Goal: Task Accomplishment & Management: Complete application form

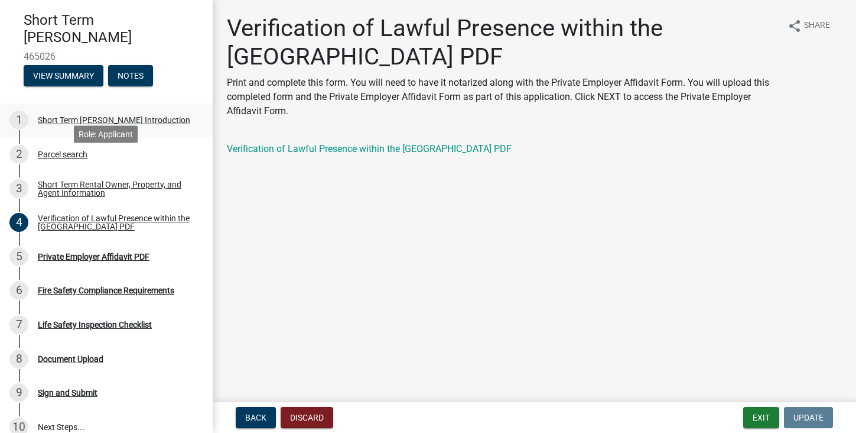
scroll to position [104, 0]
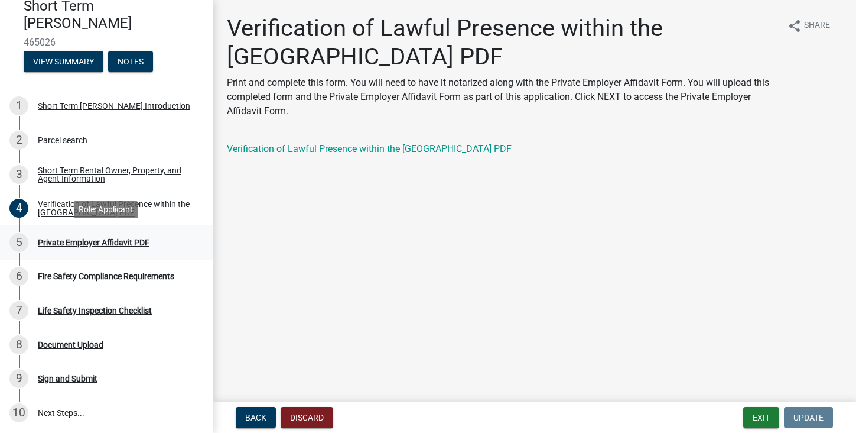
click at [68, 241] on div "Private Employer Affidavit PDF" at bounding box center [94, 242] width 112 height 8
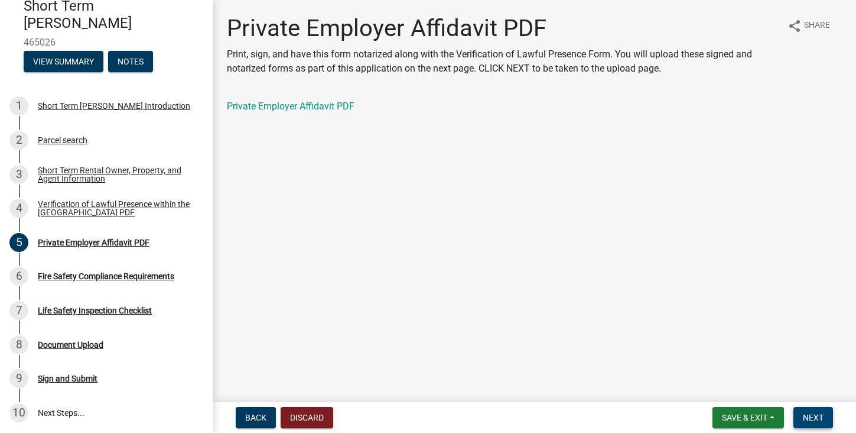
click at [802, 415] on button "Next" at bounding box center [814, 417] width 40 height 21
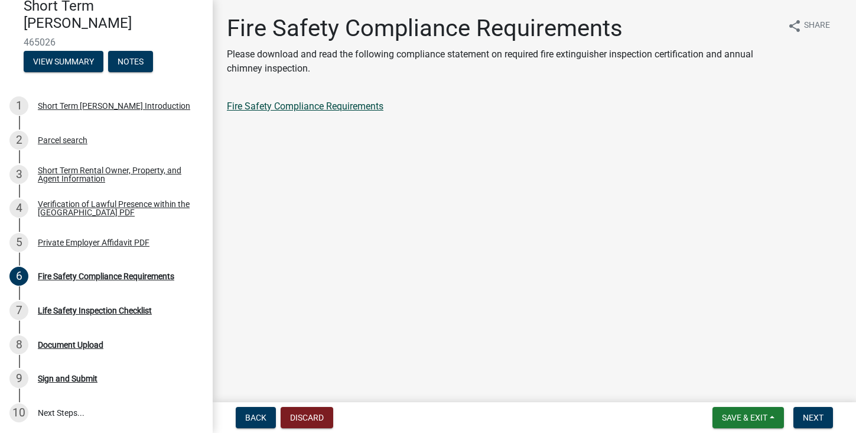
click at [334, 104] on link "Fire Safety Compliance Requirements" at bounding box center [305, 105] width 157 height 11
click at [821, 417] on span "Next" at bounding box center [813, 416] width 21 height 9
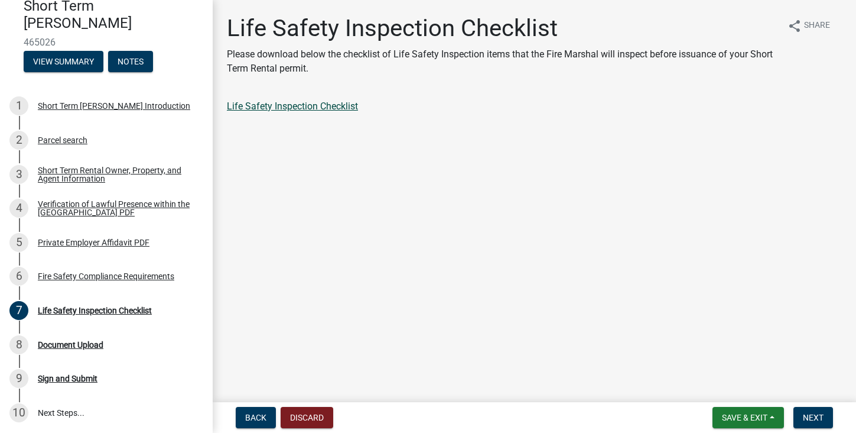
click at [320, 107] on link "Life Safety Inspection Checklist" at bounding box center [292, 105] width 131 height 11
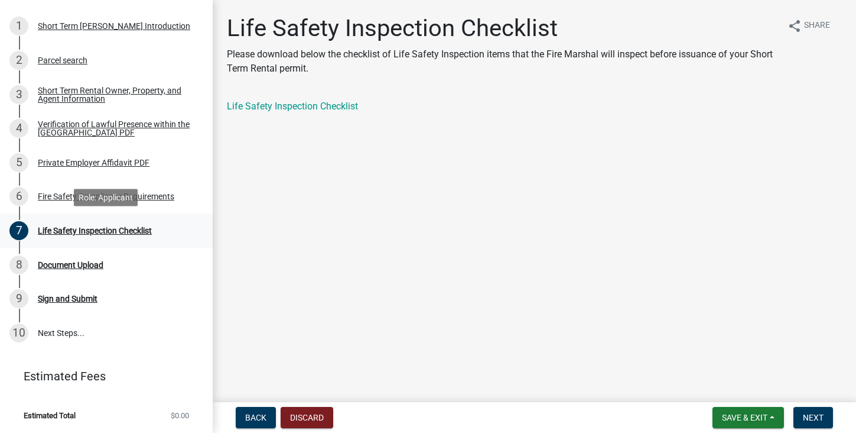
scroll to position [184, 0]
click at [70, 261] on div "Document Upload" at bounding box center [71, 265] width 66 height 8
click at [65, 268] on div "Document Upload" at bounding box center [71, 265] width 66 height 8
click at [820, 412] on span "Next" at bounding box center [813, 416] width 21 height 9
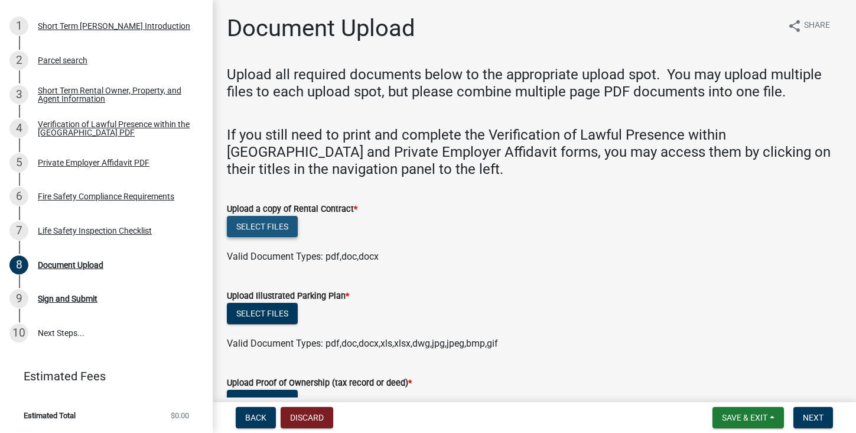
click at [268, 226] on button "Select files" at bounding box center [262, 226] width 71 height 21
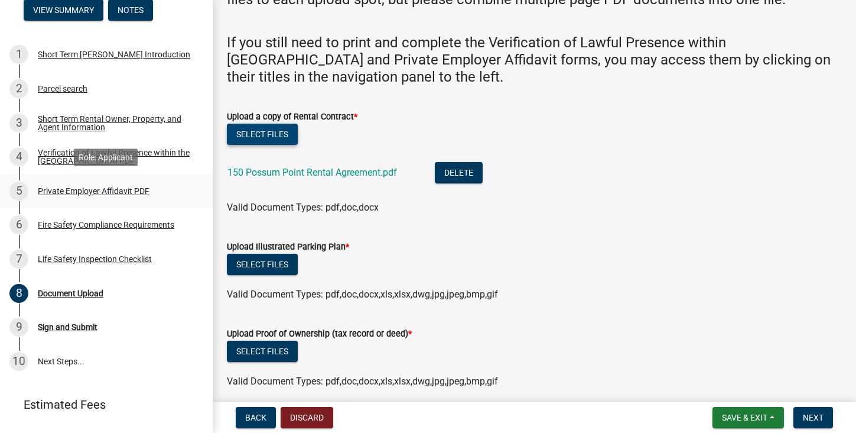
scroll to position [156, 0]
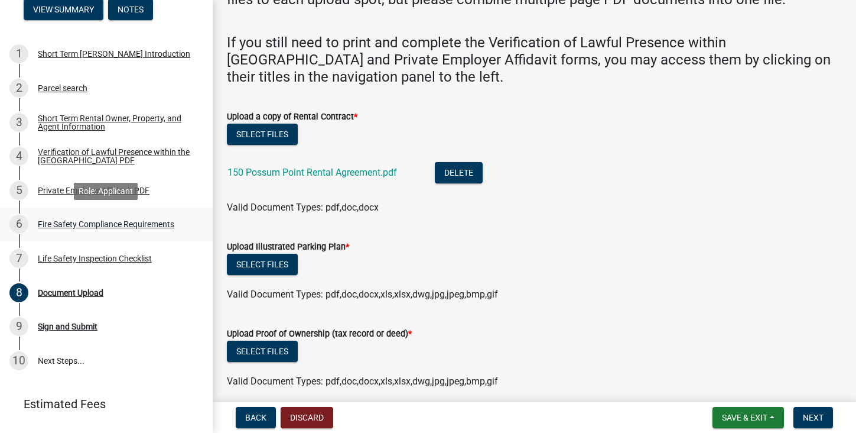
click at [80, 223] on div "Fire Safety Compliance Requirements" at bounding box center [106, 224] width 136 height 8
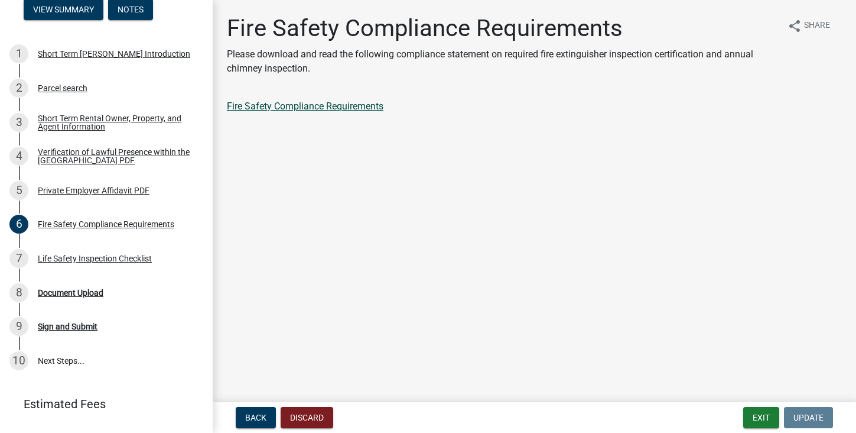
click at [332, 111] on link "Fire Safety Compliance Requirements" at bounding box center [305, 105] width 157 height 11
click at [81, 290] on div "Document Upload" at bounding box center [71, 292] width 66 height 8
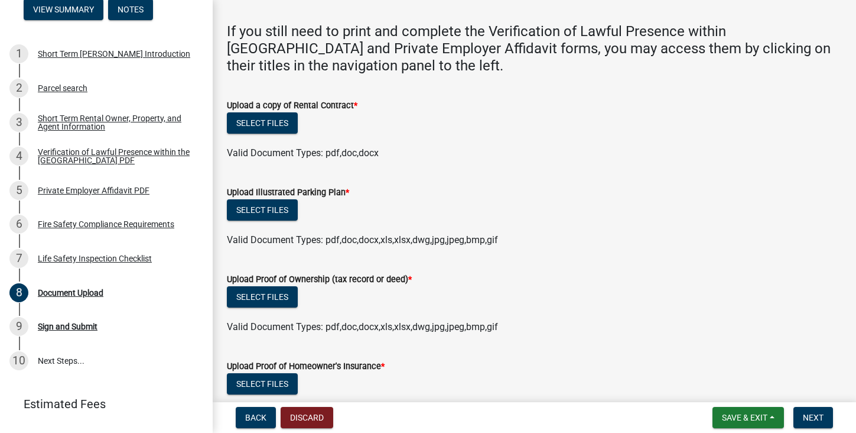
scroll to position [116, 0]
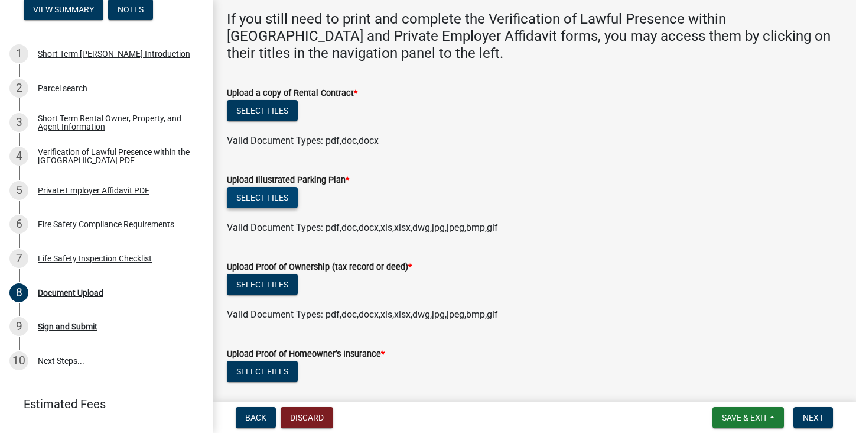
click at [269, 199] on button "Select files" at bounding box center [262, 197] width 71 height 21
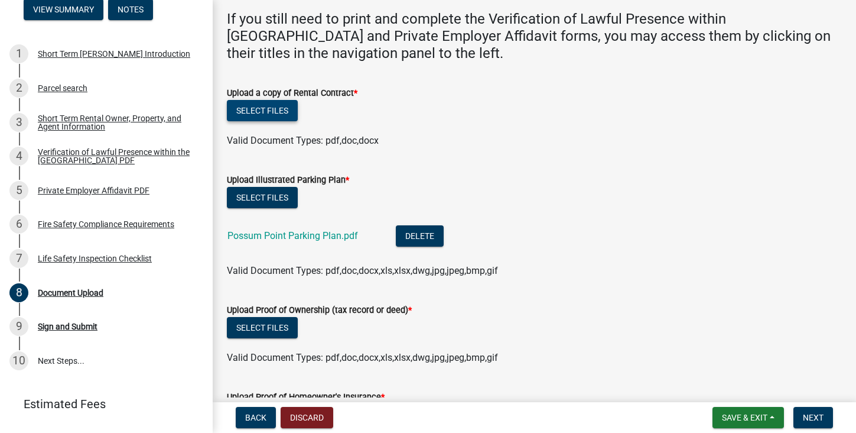
click at [265, 116] on button "Select files" at bounding box center [262, 110] width 71 height 21
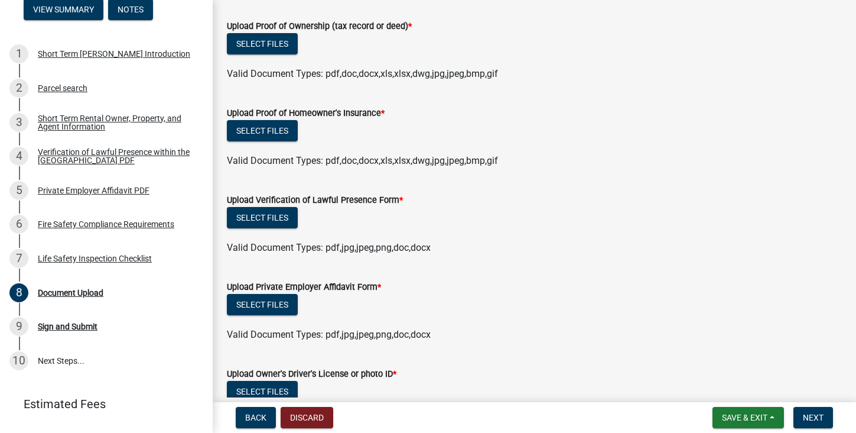
scroll to position [464, 0]
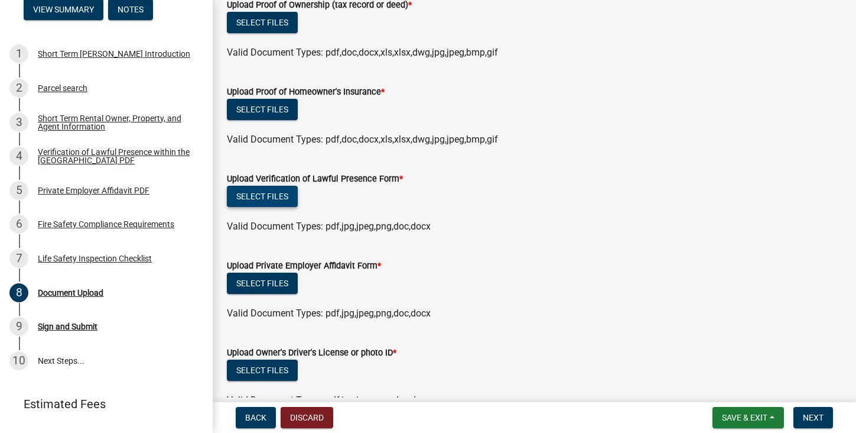
click at [264, 196] on button "Select files" at bounding box center [262, 196] width 71 height 21
click at [273, 285] on button "Select files" at bounding box center [262, 282] width 71 height 21
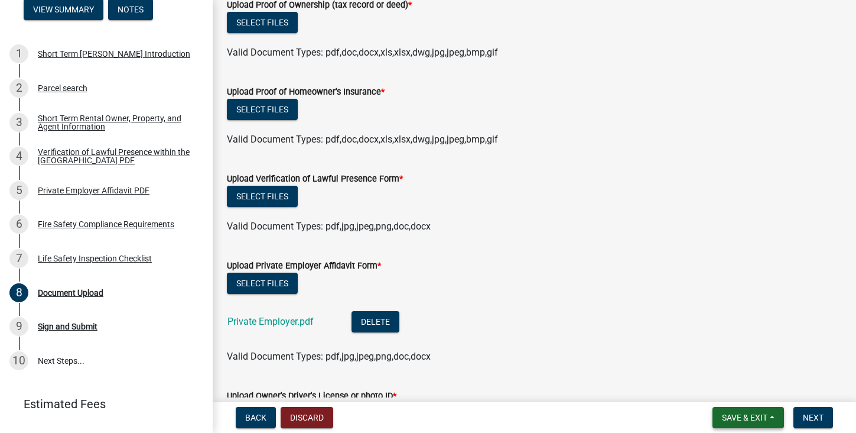
click at [740, 419] on span "Save & Exit" at bounding box center [744, 416] width 45 height 9
click at [711, 353] on button "Save" at bounding box center [737, 358] width 95 height 28
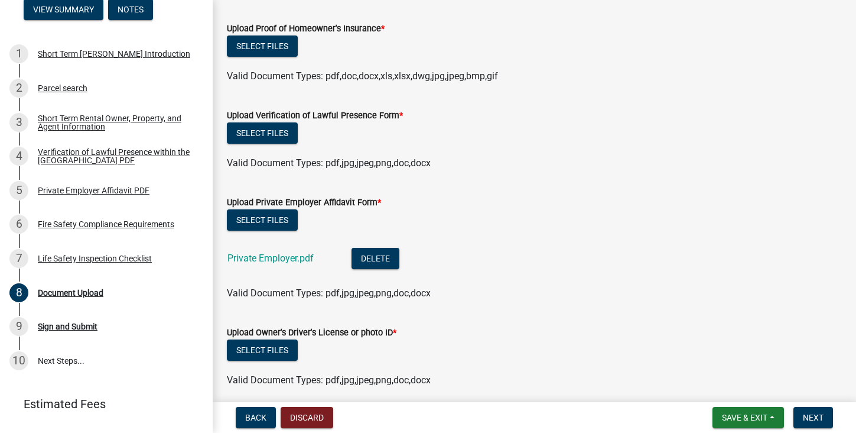
scroll to position [496, 0]
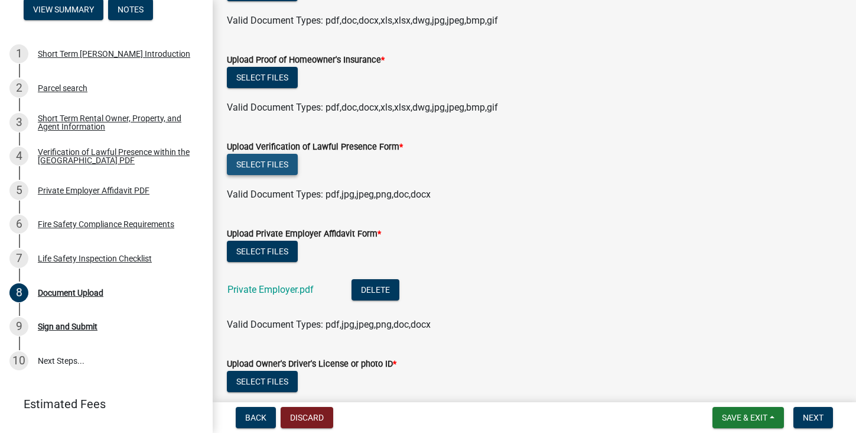
click at [280, 160] on button "Select files" at bounding box center [262, 164] width 71 height 21
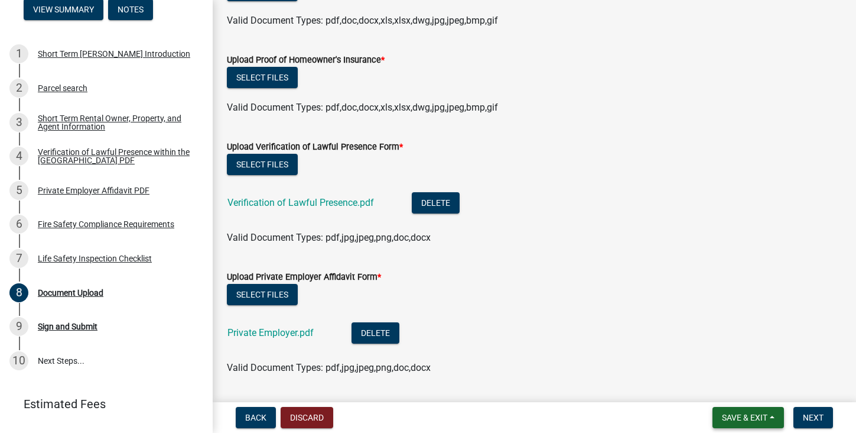
click at [735, 420] on span "Save & Exit" at bounding box center [744, 416] width 45 height 9
click at [714, 356] on button "Save" at bounding box center [737, 358] width 95 height 28
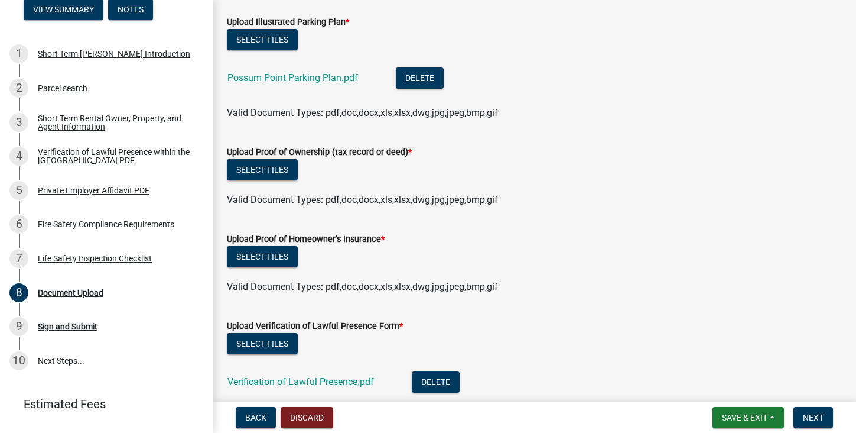
scroll to position [317, 0]
click at [774, 411] on button "Save & Exit" at bounding box center [748, 417] width 71 height 21
click at [729, 353] on button "Save" at bounding box center [737, 358] width 95 height 28
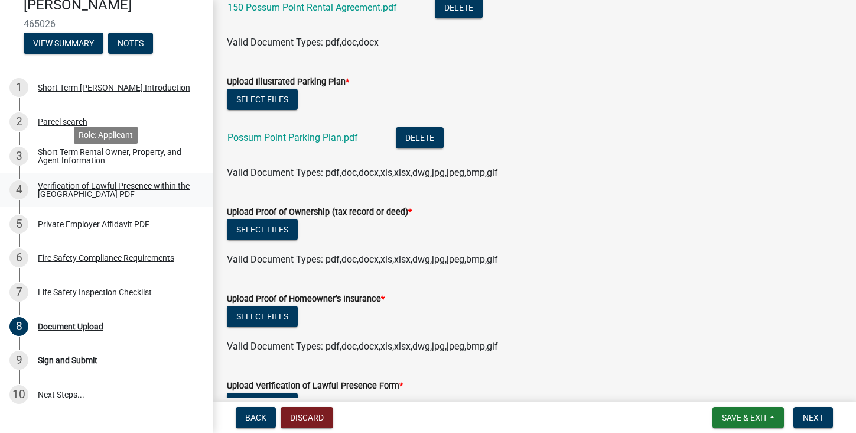
scroll to position [122, 0]
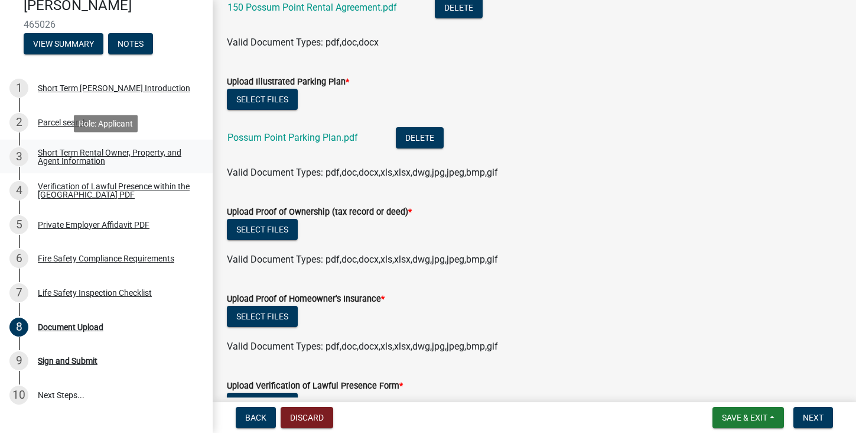
click at [83, 157] on div "Short Term Rental Owner, Property, and Agent Information" at bounding box center [116, 156] width 156 height 17
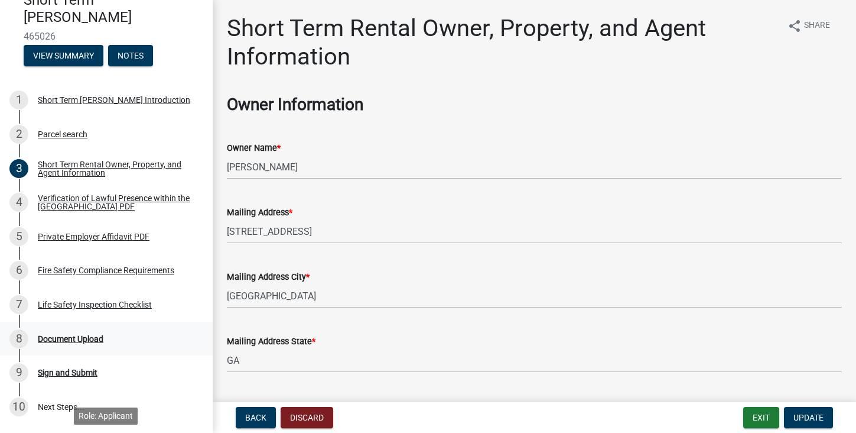
scroll to position [0, 0]
